Goal: Navigation & Orientation: Find specific page/section

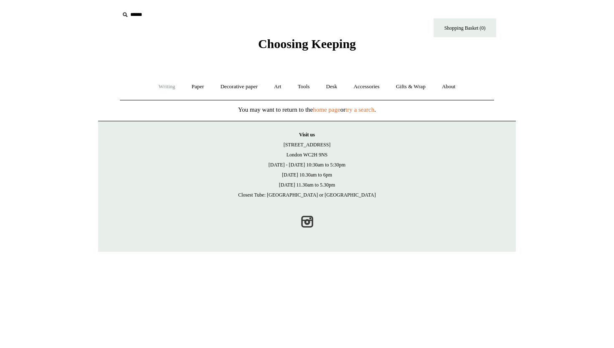
click at [170, 84] on link "Writing +" at bounding box center [167, 87] width 32 height 22
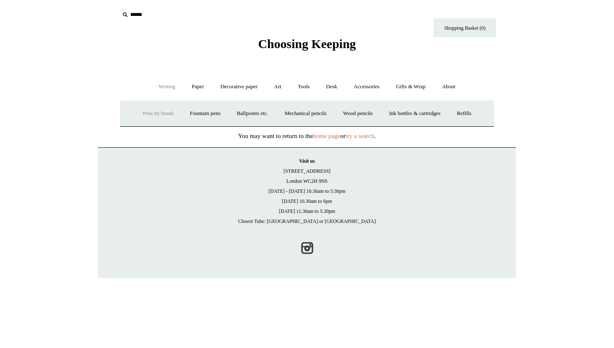
click at [152, 112] on link "Pens by brand +" at bounding box center [158, 113] width 46 height 22
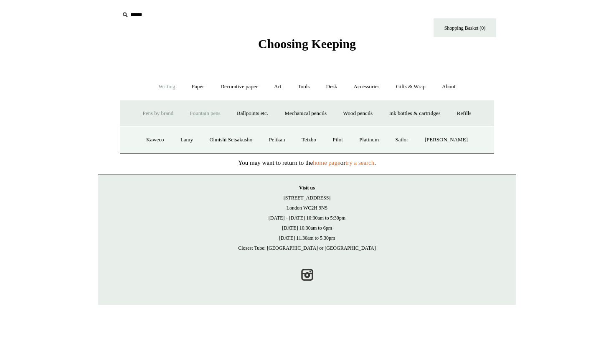
click at [193, 113] on link "Fountain pens +" at bounding box center [205, 113] width 46 height 22
click at [214, 141] on link "Luxury" at bounding box center [224, 140] width 31 height 22
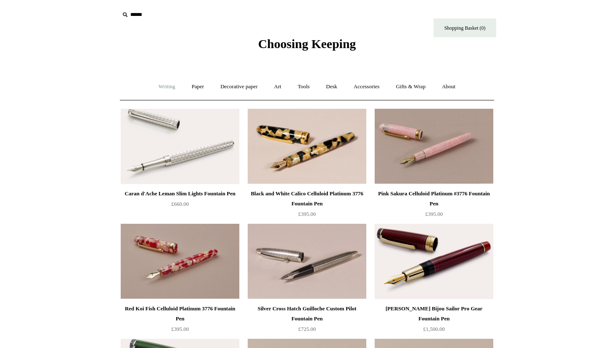
click at [169, 84] on link "Writing +" at bounding box center [167, 87] width 32 height 22
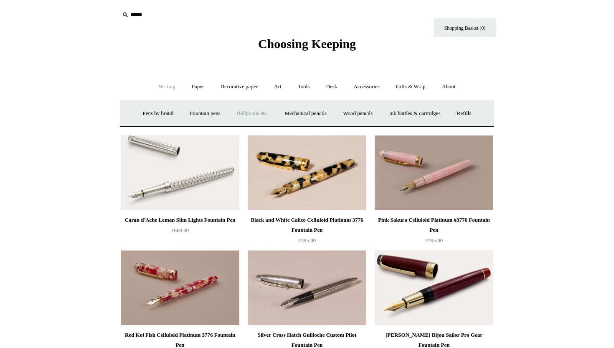
click at [252, 114] on link "Ballpoints etc. +" at bounding box center [252, 113] width 46 height 22
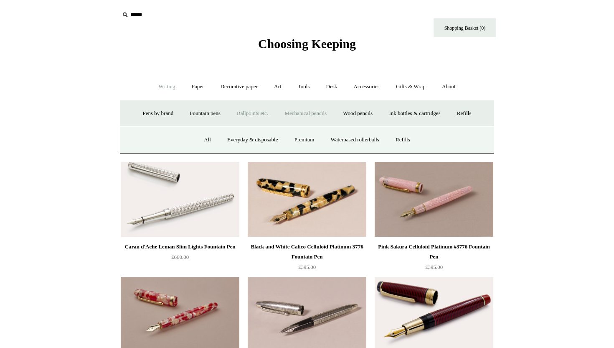
click at [299, 110] on link "Mechanical pencils +" at bounding box center [305, 113] width 57 height 22
click at [306, 112] on link "Mechanical pencils -" at bounding box center [305, 113] width 57 height 22
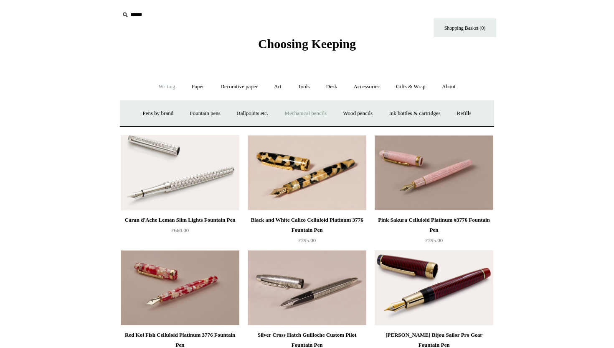
click at [306, 112] on link "Mechanical pencils +" at bounding box center [305, 113] width 57 height 22
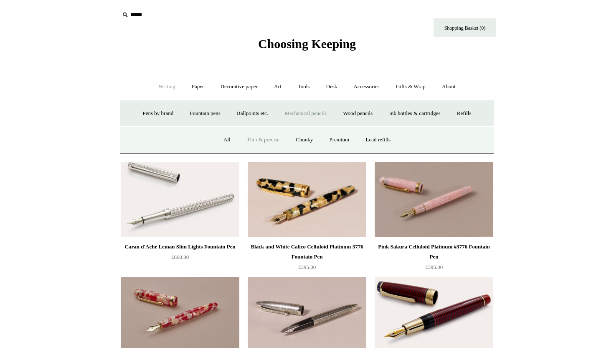
click at [246, 137] on link "Thin & precise" at bounding box center [263, 140] width 48 height 22
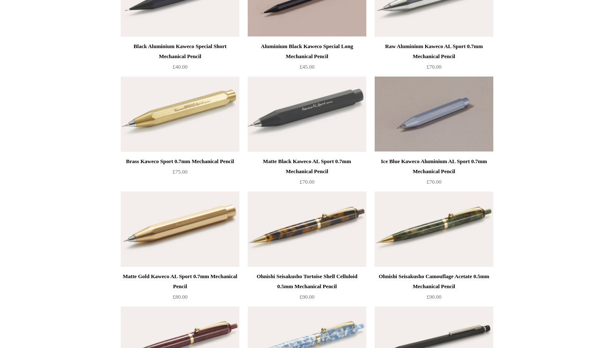
scroll to position [148, 0]
